Goal: Task Accomplishment & Management: Use online tool/utility

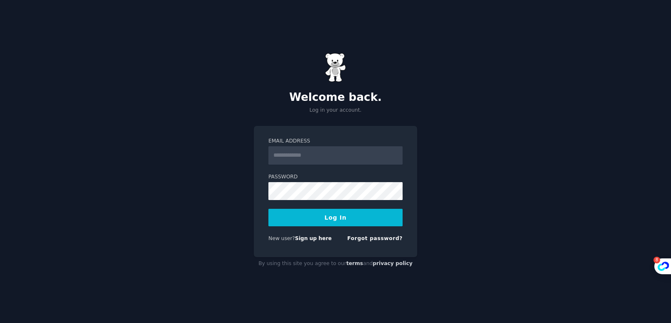
click at [445, 125] on div "Welcome back. Log in your account. Email Address Password Log In New user? Sign…" at bounding box center [335, 161] width 671 height 323
click at [335, 157] on input "Email Address" at bounding box center [336, 155] width 134 height 18
type input "**********"
click at [363, 219] on button "Log In" at bounding box center [336, 218] width 134 height 18
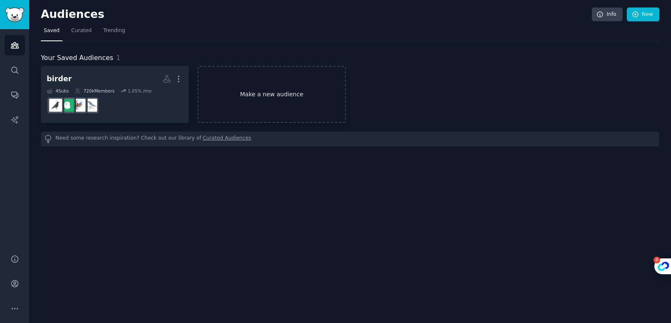
click at [283, 106] on link "Make a new audience" at bounding box center [272, 94] width 148 height 57
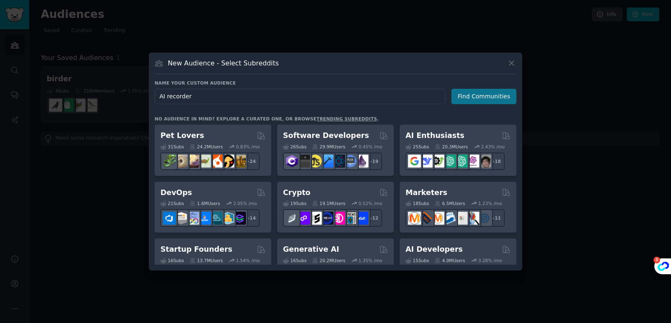
type input "AI recorder"
click at [468, 101] on button "Find Communities" at bounding box center [484, 96] width 65 height 15
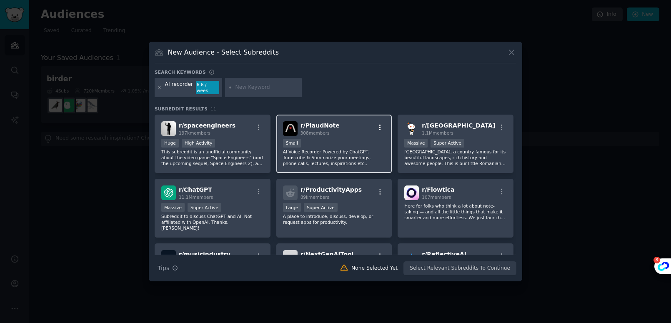
click at [380, 124] on icon "button" at bounding box center [381, 128] width 8 height 8
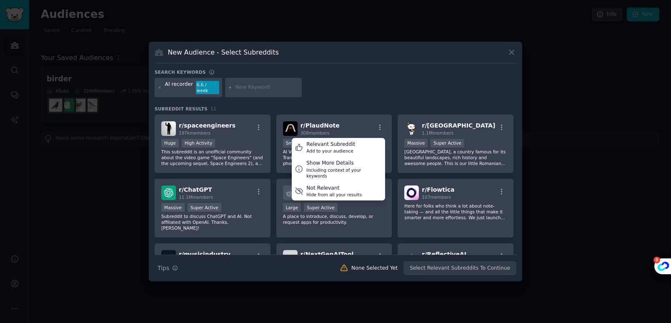
click at [370, 92] on div "AI recorder 6.6 / week" at bounding box center [336, 89] width 362 height 22
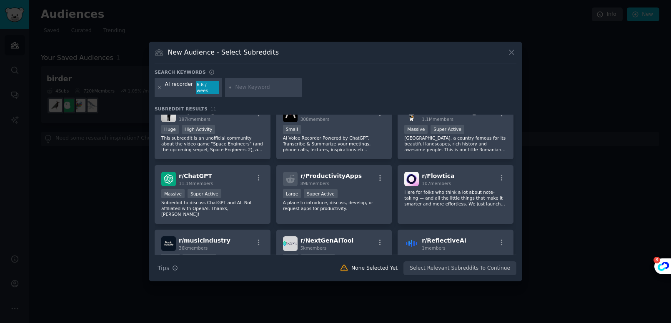
scroll to position [13, 0]
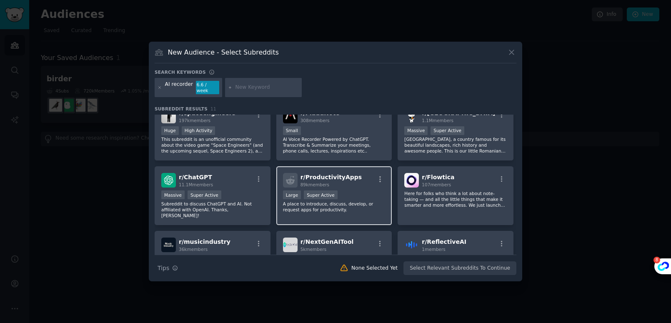
click at [354, 178] on div "r/ ProductivityApps 89k members" at bounding box center [334, 180] width 103 height 15
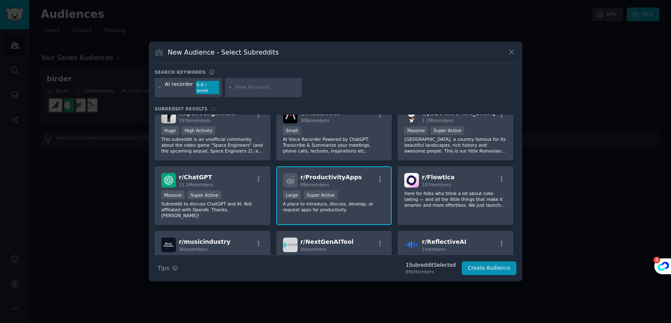
scroll to position [0, 0]
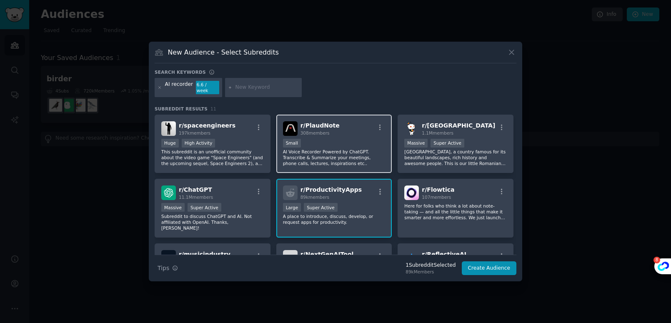
click at [357, 133] on div "r/ PlaudNote 308 members 100 - 1000 members Small AI Voice Recorder Powered by …" at bounding box center [335, 144] width 116 height 59
click at [259, 88] on input "text" at bounding box center [267, 88] width 63 height 8
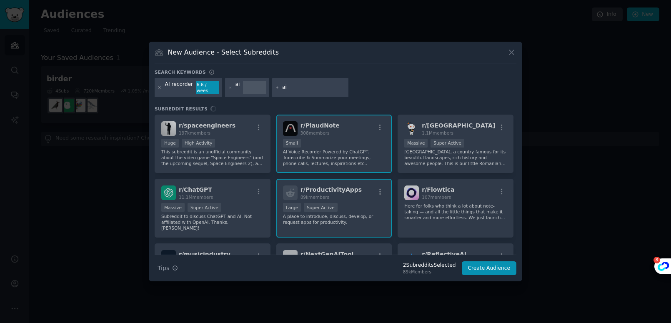
type input "a"
click at [246, 87] on div at bounding box center [254, 87] width 23 height 13
click at [237, 88] on div "ai" at bounding box center [238, 87] width 5 height 13
click at [244, 87] on div at bounding box center [254, 87] width 23 height 13
click at [228, 89] on div "AI recorder 6.6 / week ai" at bounding box center [336, 89] width 362 height 22
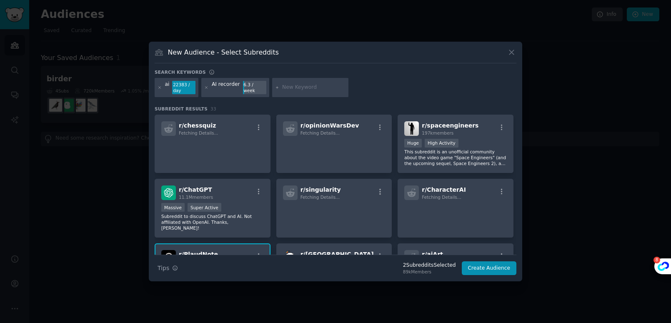
click at [288, 89] on input "text" at bounding box center [313, 88] width 63 height 8
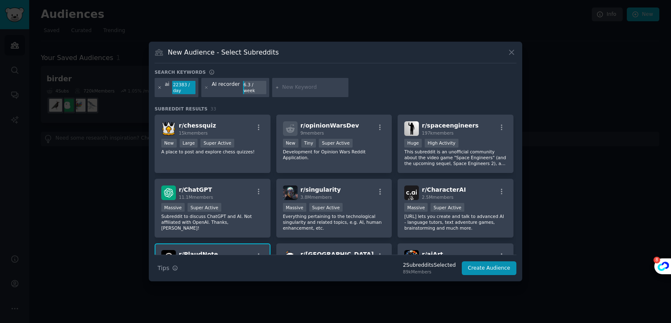
click at [159, 88] on icon at bounding box center [160, 87] width 5 height 5
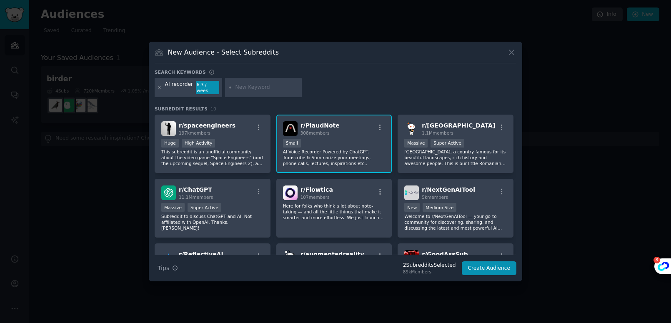
click at [259, 89] on input "text" at bounding box center [267, 88] width 63 height 8
type input "ai note"
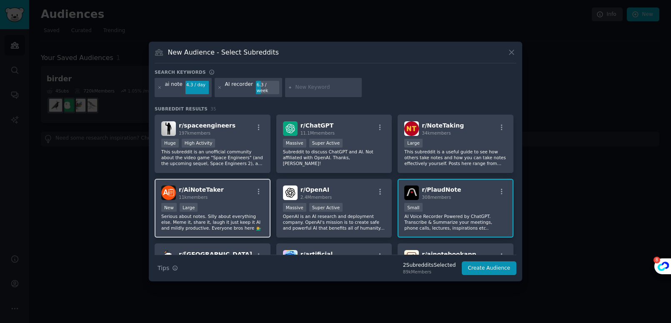
click at [236, 196] on div "r/ AiNoteTaker 11k members" at bounding box center [212, 193] width 103 height 15
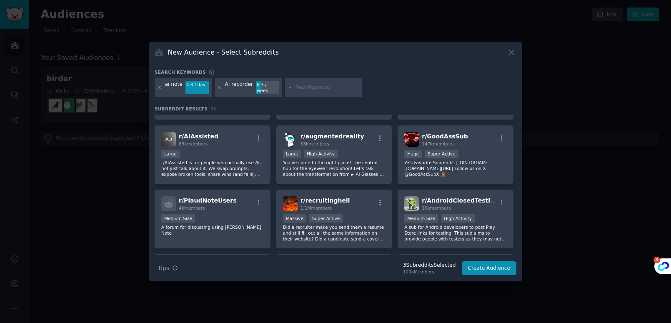
scroll to position [499, 0]
click at [303, 84] on input "text" at bounding box center [327, 88] width 63 height 8
type input "plaudai"
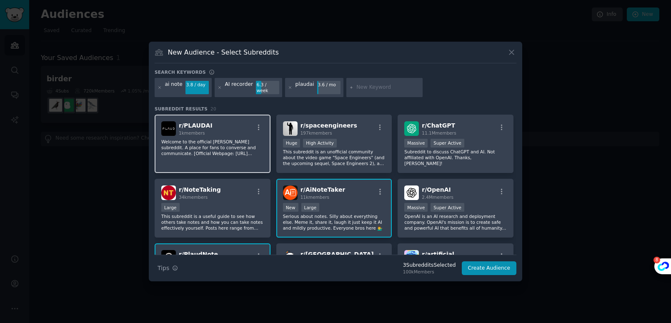
click at [224, 139] on p "Welcome to the official PLAUD subreddit. A place for fans to converse and commu…" at bounding box center [212, 148] width 103 height 18
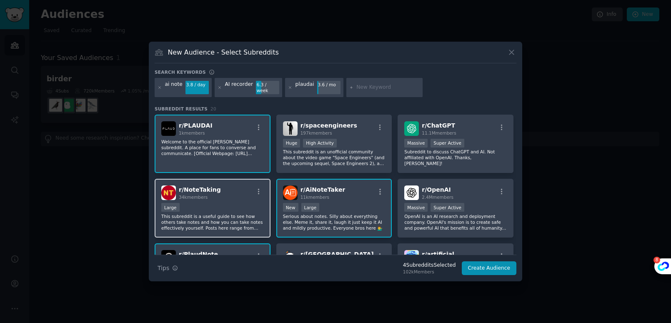
click at [211, 214] on p "This subreddit is a useful guide to see how others take notes and how you can t…" at bounding box center [212, 223] width 103 height 18
click at [364, 87] on input "text" at bounding box center [388, 88] width 63 height 8
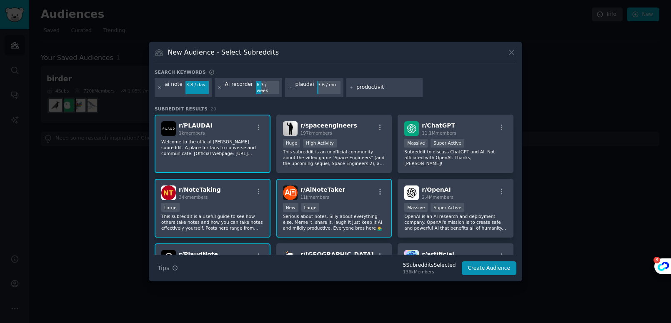
type input "productivity"
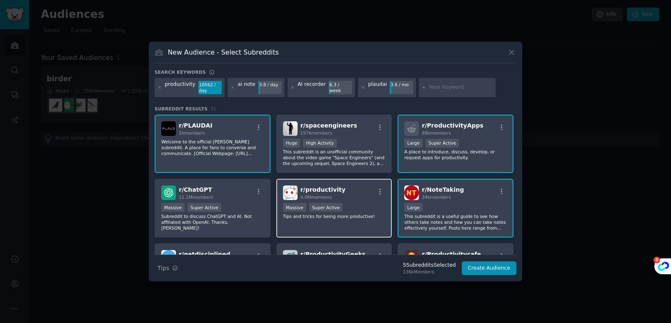
click at [354, 198] on div "r/ productivity 4.0M members" at bounding box center [334, 193] width 103 height 15
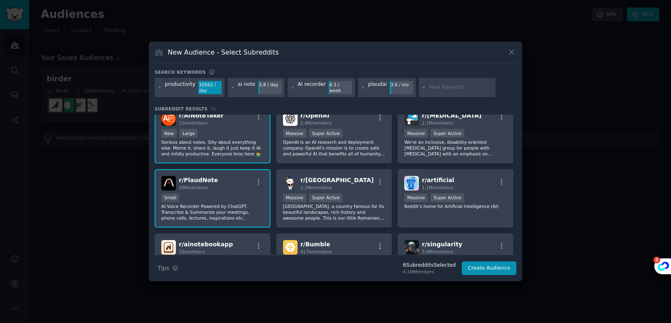
scroll to position [232, 0]
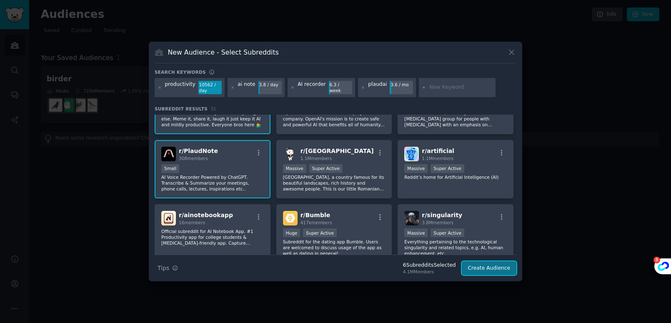
click at [492, 268] on button "Create Audience" at bounding box center [489, 268] width 55 height 14
